Goal: Check status: Check status

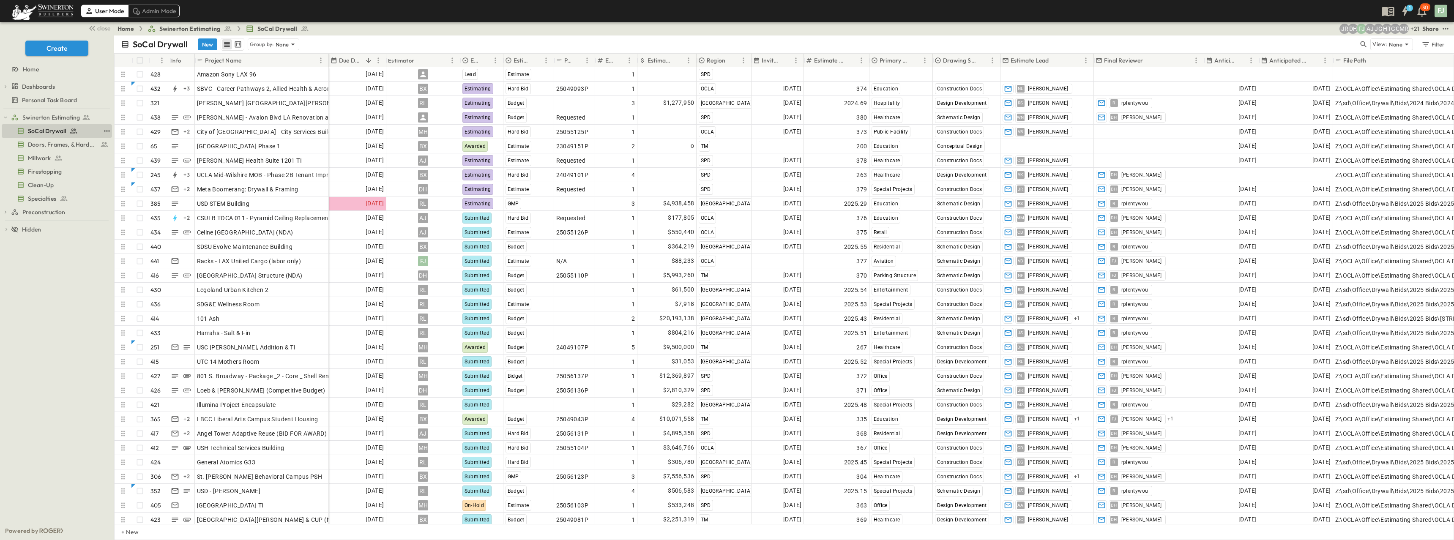
click at [52, 127] on span "SoCal Drywall" at bounding box center [47, 131] width 38 height 8
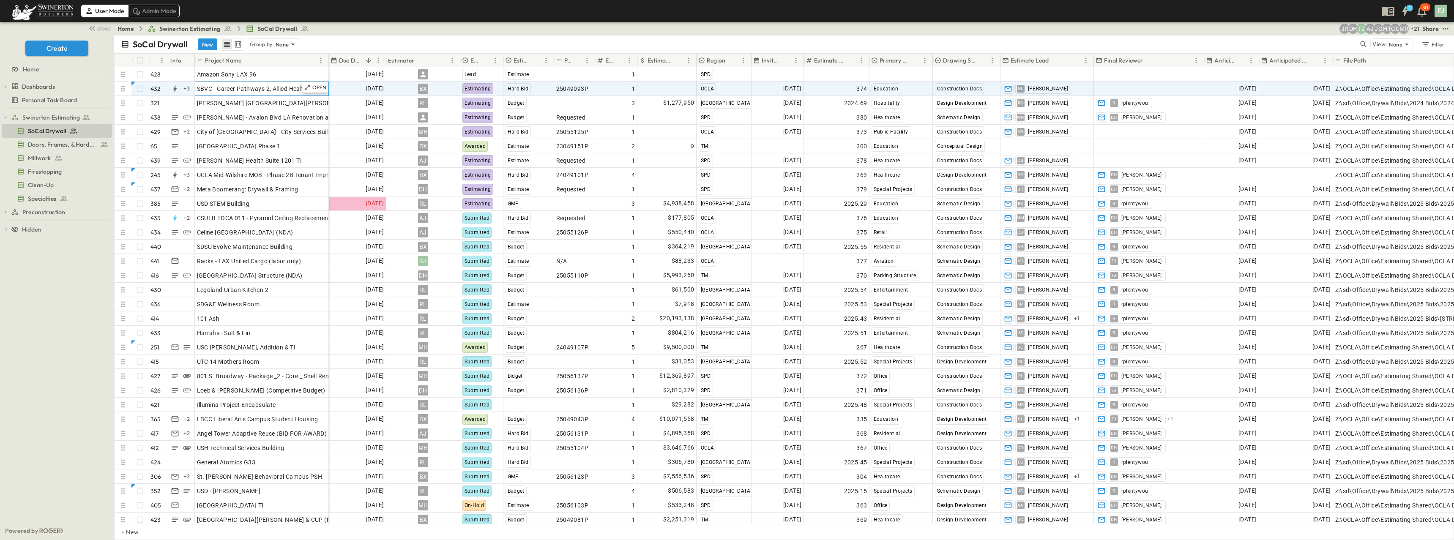
click at [234, 85] on span "SBVC - Career Pathways 2, Allied Health & Aeronautics Bldg's" at bounding box center [281, 89] width 169 height 8
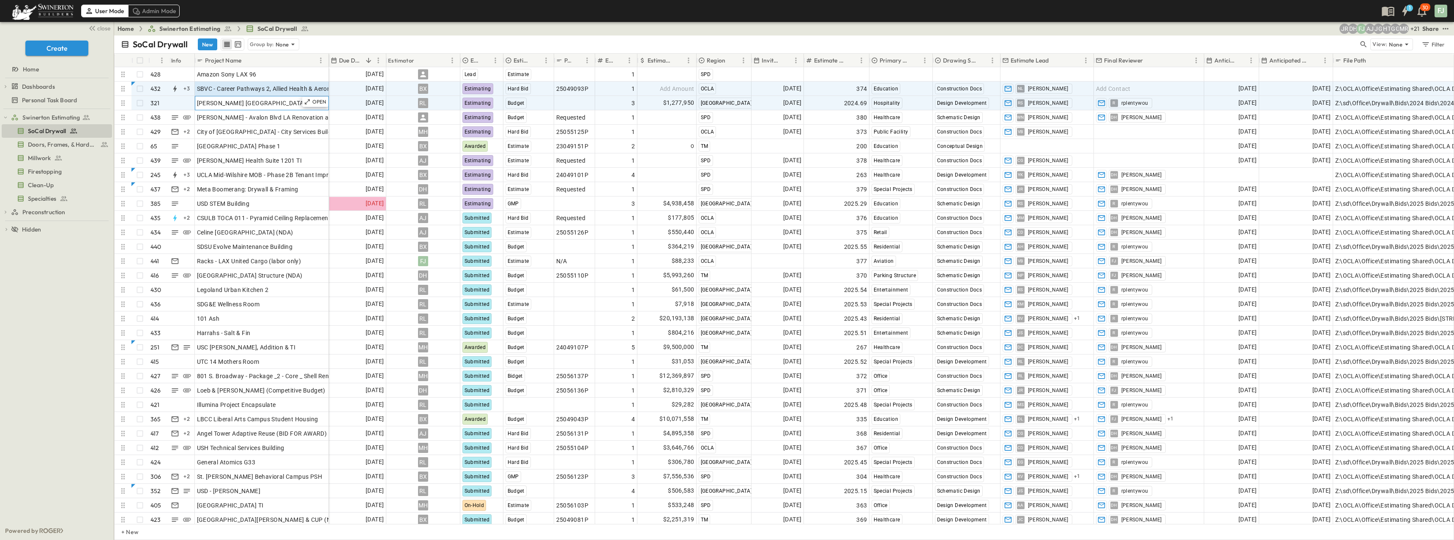
click at [236, 99] on span "[PERSON_NAME] [GEOGRAPHIC_DATA][PERSON_NAME]" at bounding box center [275, 103] width 156 height 8
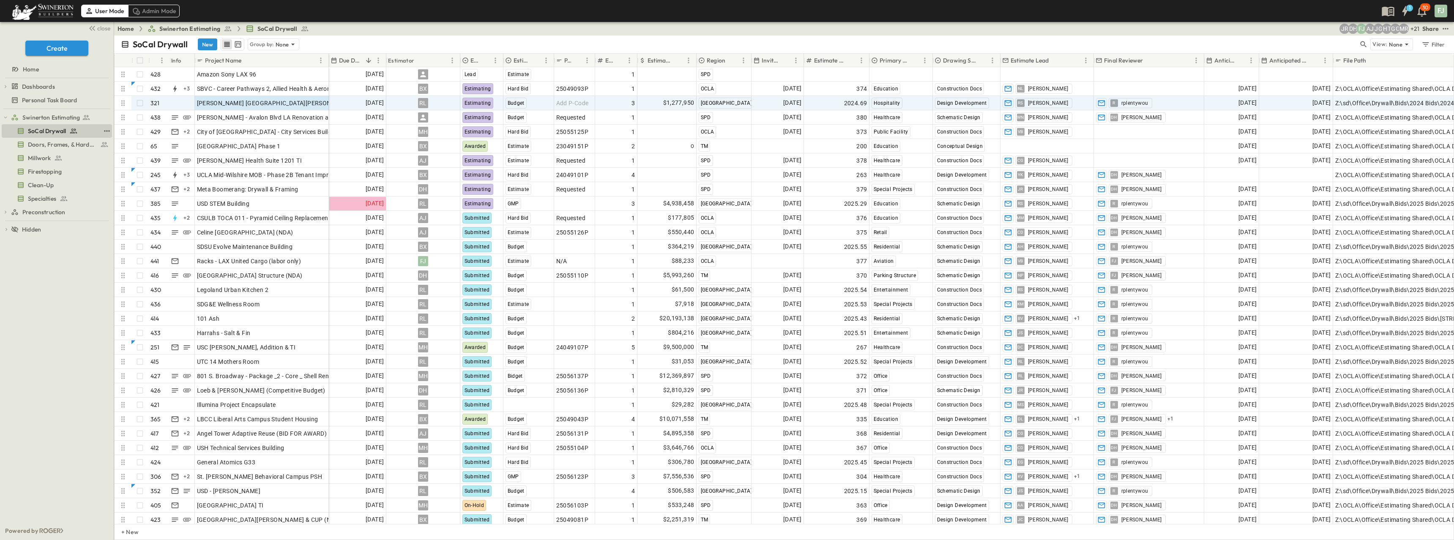
click at [49, 127] on span "SoCal Drywall" at bounding box center [47, 131] width 38 height 8
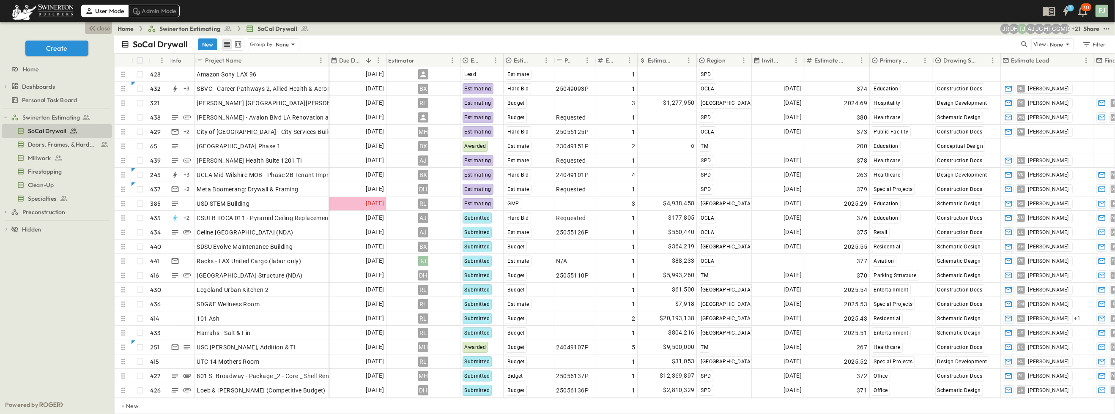
click at [101, 25] on span "close" at bounding box center [103, 28] width 13 height 8
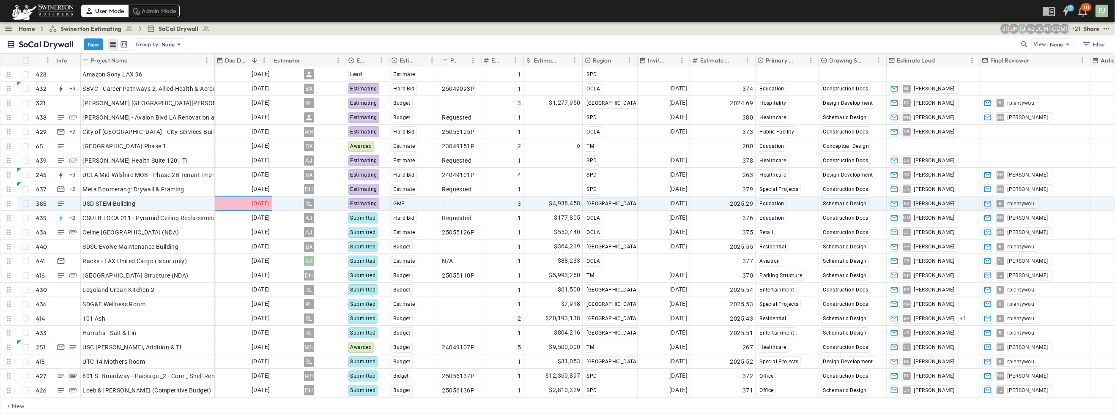
click at [256, 200] on span "[DATE]" at bounding box center [261, 204] width 18 height 10
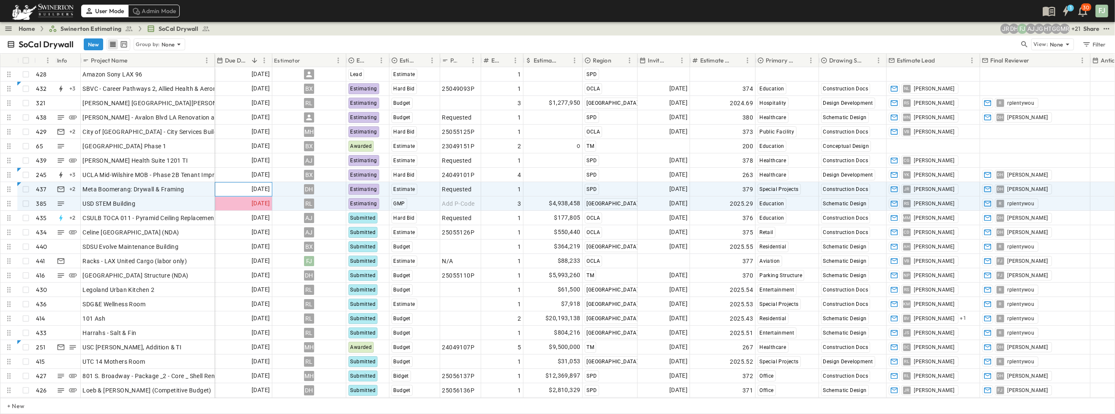
click at [250, 188] on div "[DATE]" at bounding box center [243, 190] width 57 height 14
click at [252, 200] on span "[DATE]" at bounding box center [261, 204] width 18 height 10
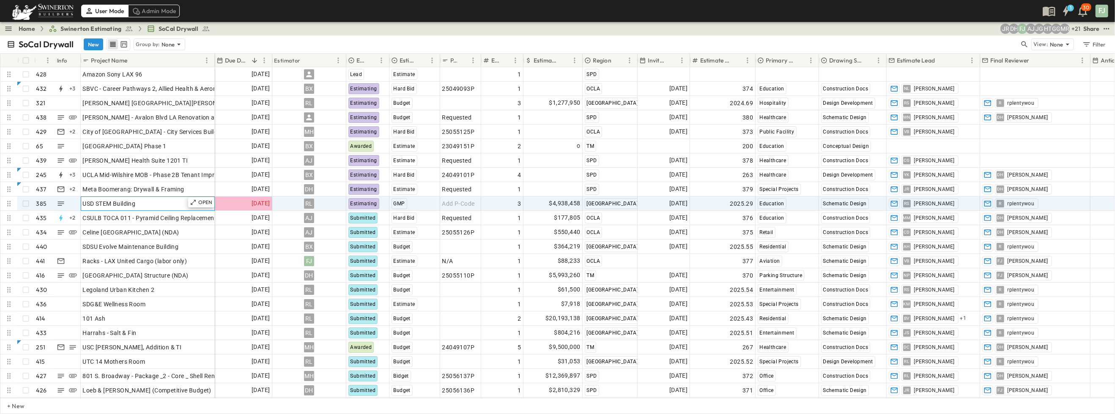
click at [172, 198] on div "USD STEM Building" at bounding box center [148, 204] width 130 height 12
click at [205, 199] on p "OPEN" at bounding box center [205, 202] width 14 height 7
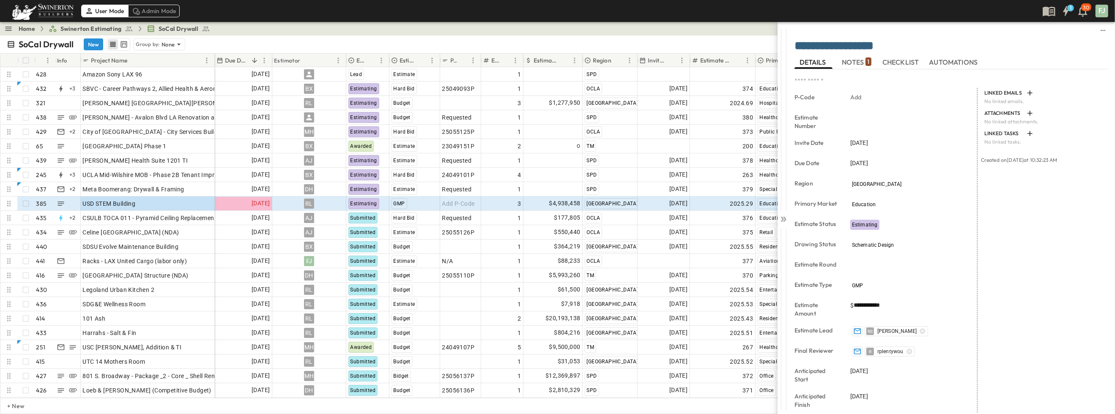
click at [405, 62] on span "NOTES 1" at bounding box center [856, 62] width 29 height 8
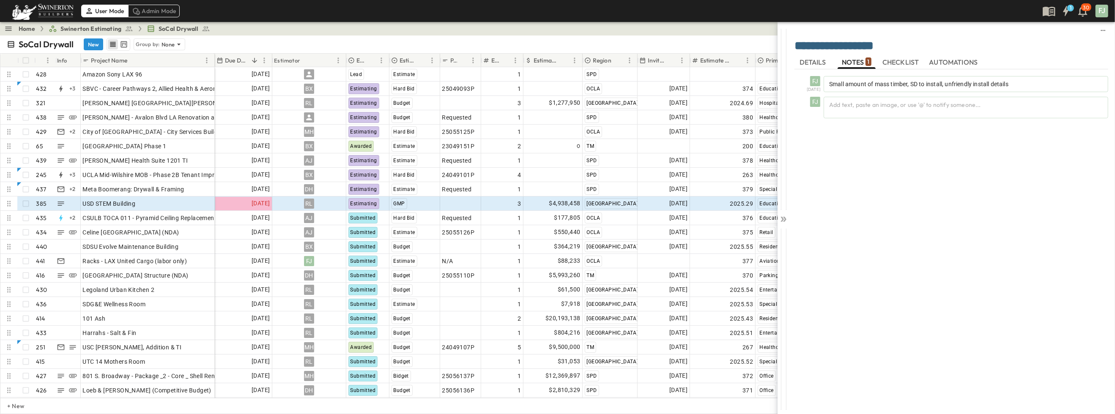
click at [405, 59] on span "DETAILS" at bounding box center [813, 62] width 28 height 8
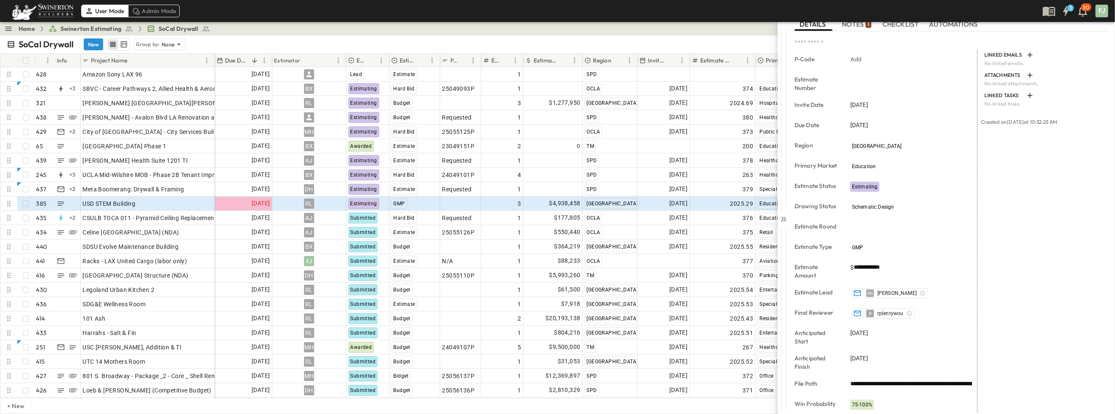
scroll to position [75, 0]
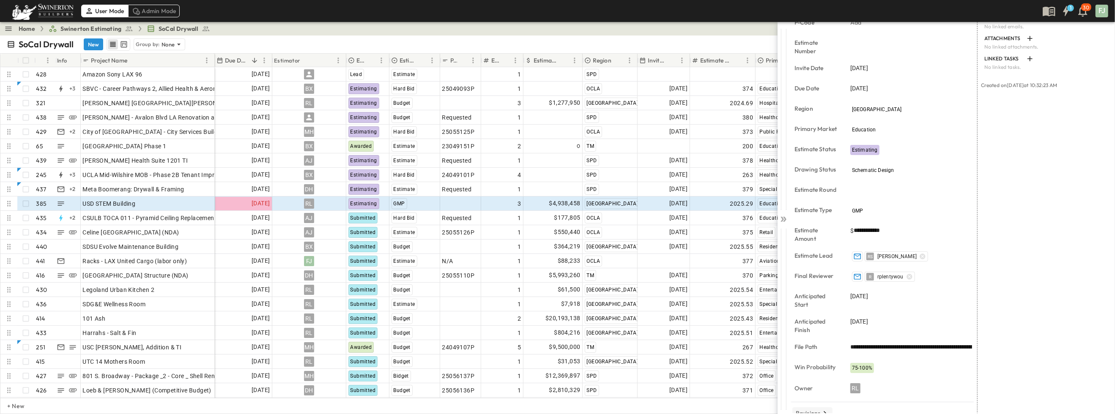
click at [405, 409] on p "Revisions" at bounding box center [808, 413] width 25 height 8
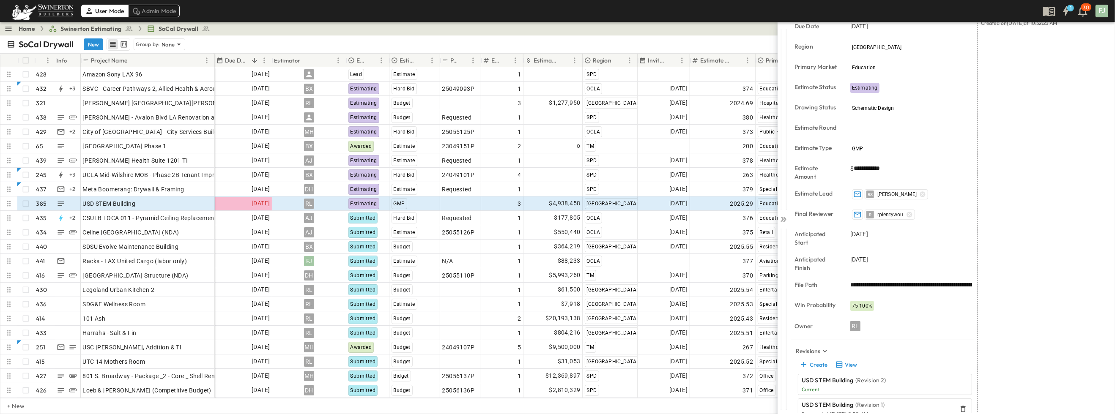
scroll to position [140, 0]
click at [405, 356] on button "View" at bounding box center [845, 362] width 27 height 12
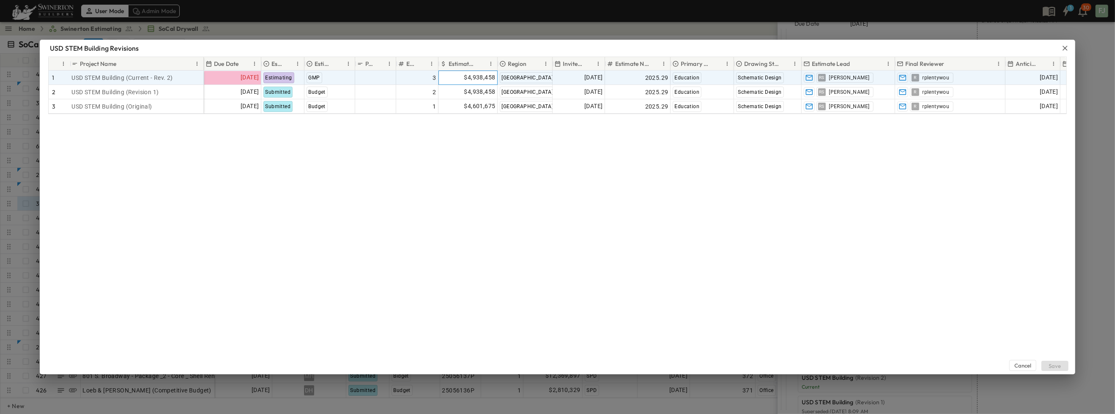
click at [405, 71] on div "$4,938,458" at bounding box center [468, 78] width 58 height 14
click at [405, 73] on input "*******" at bounding box center [470, 77] width 48 height 8
type input "*"
click at [405, 236] on div "Cancel Save" at bounding box center [557, 244] width 1035 height 260
click at [405, 256] on div "Cancel Save" at bounding box center [557, 244] width 1035 height 260
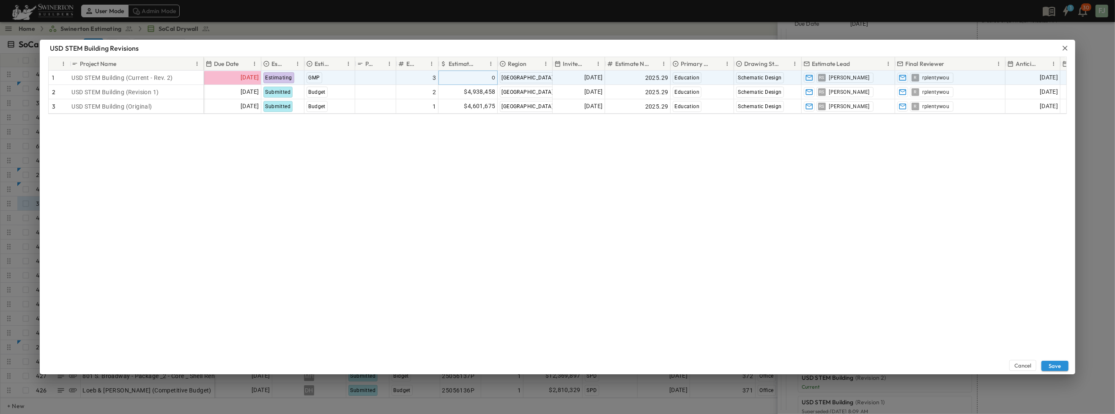
click at [405, 262] on div "Cancel Save" at bounding box center [557, 244] width 1035 height 260
drag, startPoint x: 834, startPoint y: 259, endPoint x: 900, endPoint y: 262, distance: 66.5
click at [405, 258] on div "Cancel Save" at bounding box center [557, 244] width 1035 height 260
click at [405, 271] on div "Cancel Save" at bounding box center [557, 244] width 1035 height 260
drag, startPoint x: 932, startPoint y: 258, endPoint x: 955, endPoint y: 273, distance: 27.8
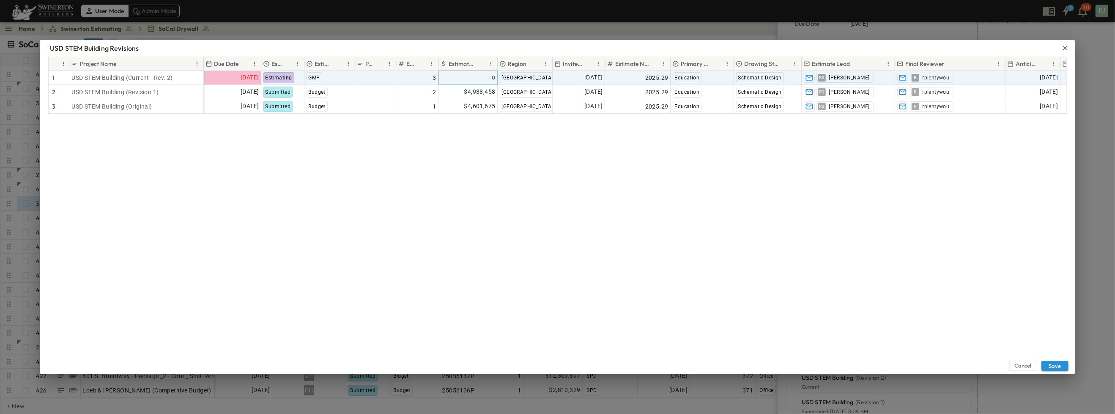
click at [405, 258] on div "Cancel Save" at bounding box center [557, 244] width 1035 height 260
click at [405, 366] on button "Save" at bounding box center [1054, 366] width 27 height 10
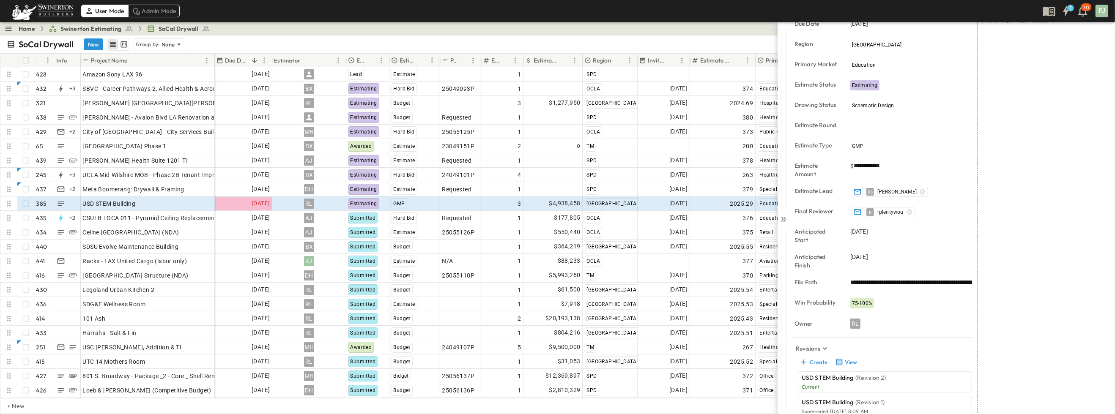
type input "****"
click at [405, 240] on div "LINKED EMAILS No linked emails. ATTACHMENTS No linked attachments. LINKED TASKS…" at bounding box center [1042, 204] width 131 height 512
